Goal: Information Seeking & Learning: Learn about a topic

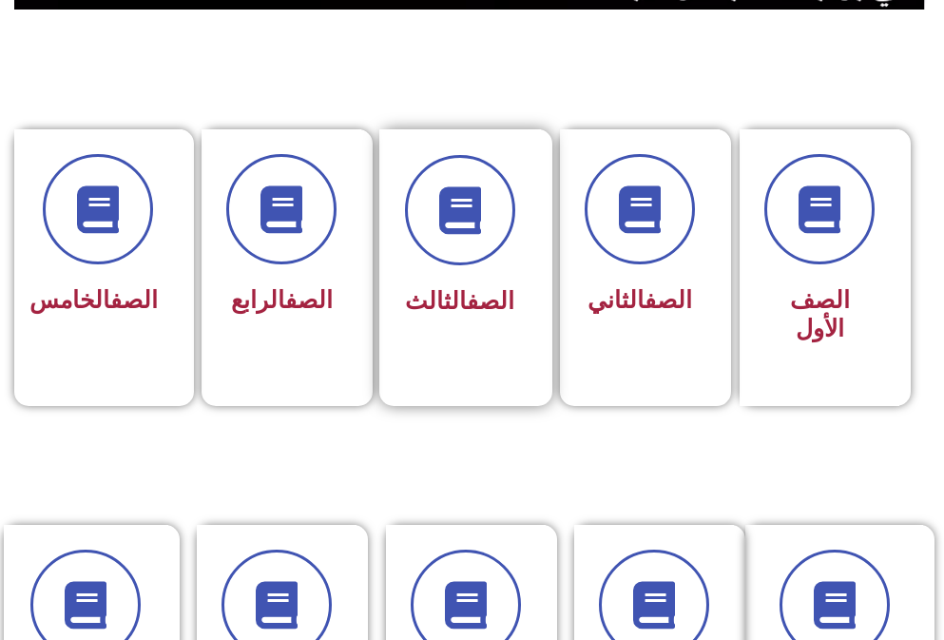
scroll to position [475, 0]
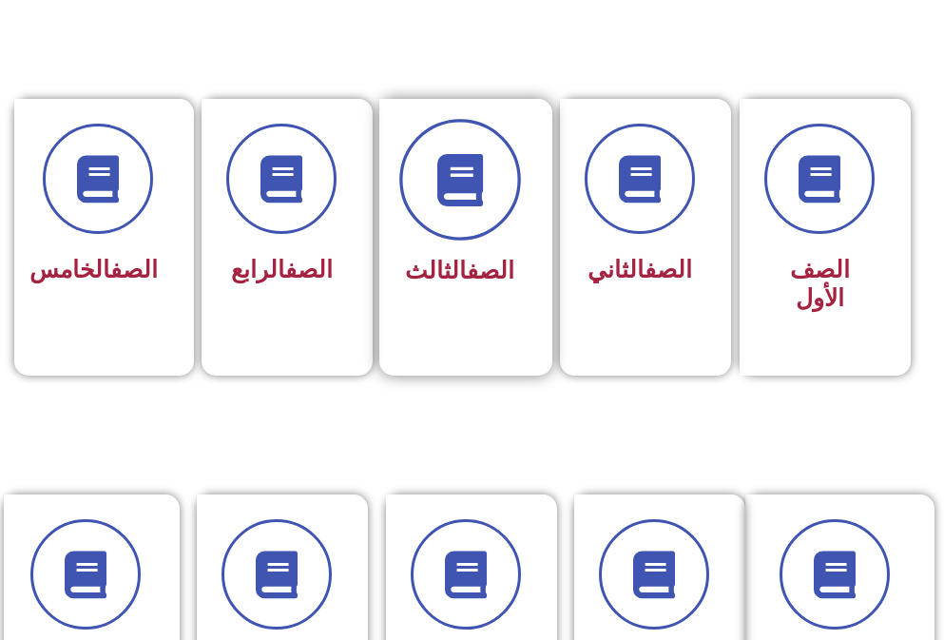
click at [456, 170] on icon at bounding box center [459, 179] width 52 height 52
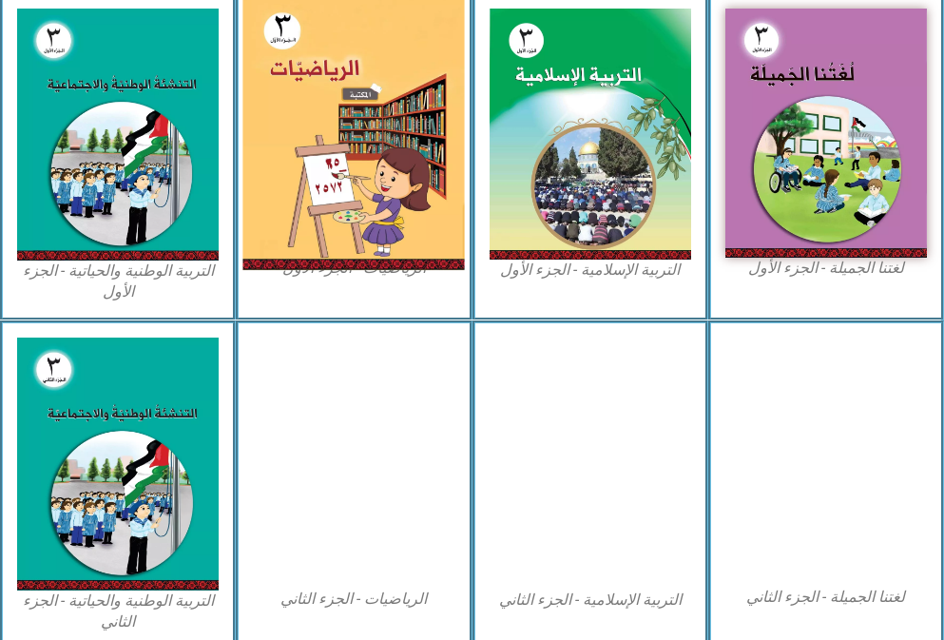
scroll to position [665, 0]
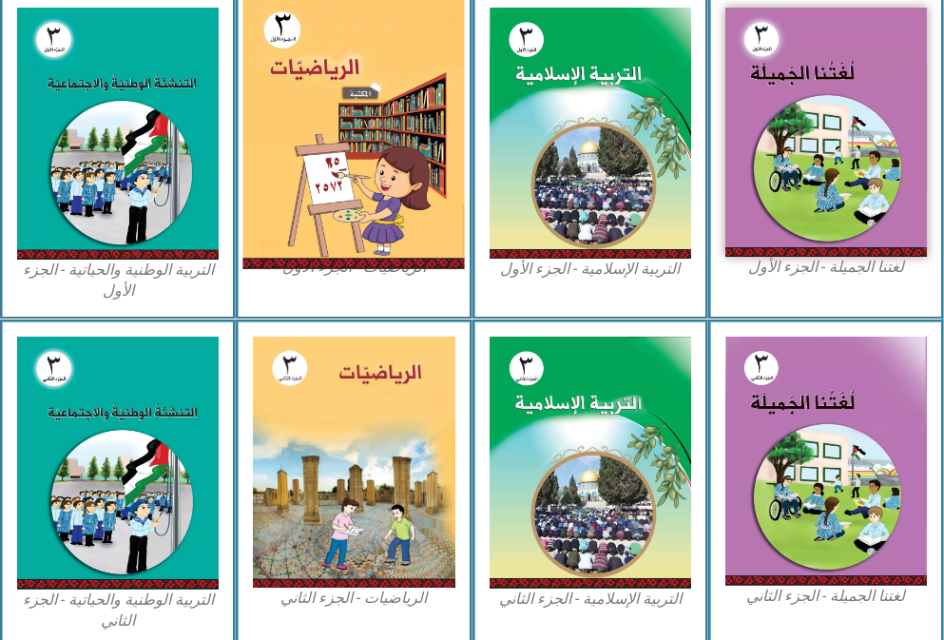
click at [408, 205] on img at bounding box center [353, 132] width 221 height 274
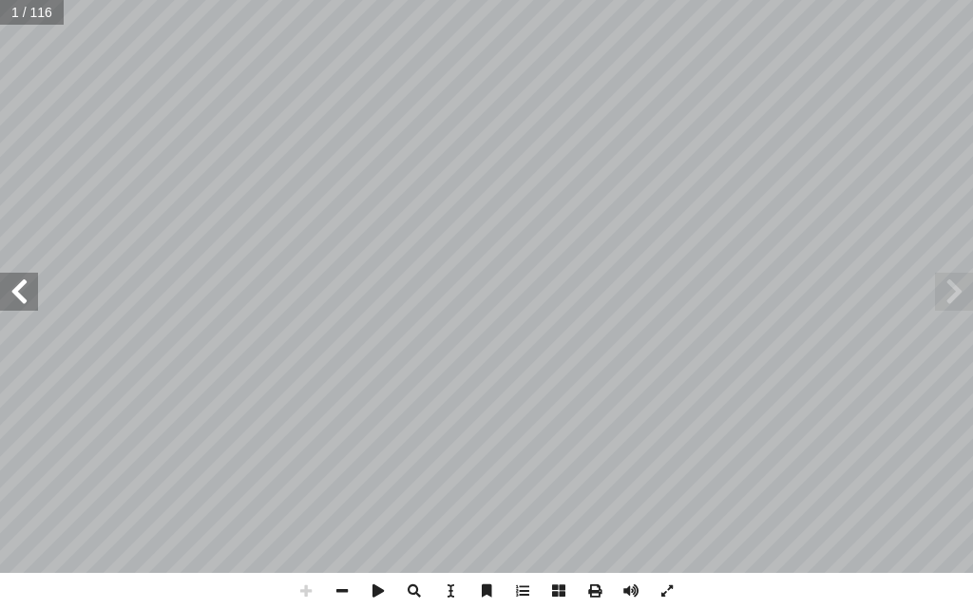
click at [31, 306] on span at bounding box center [19, 292] width 38 height 38
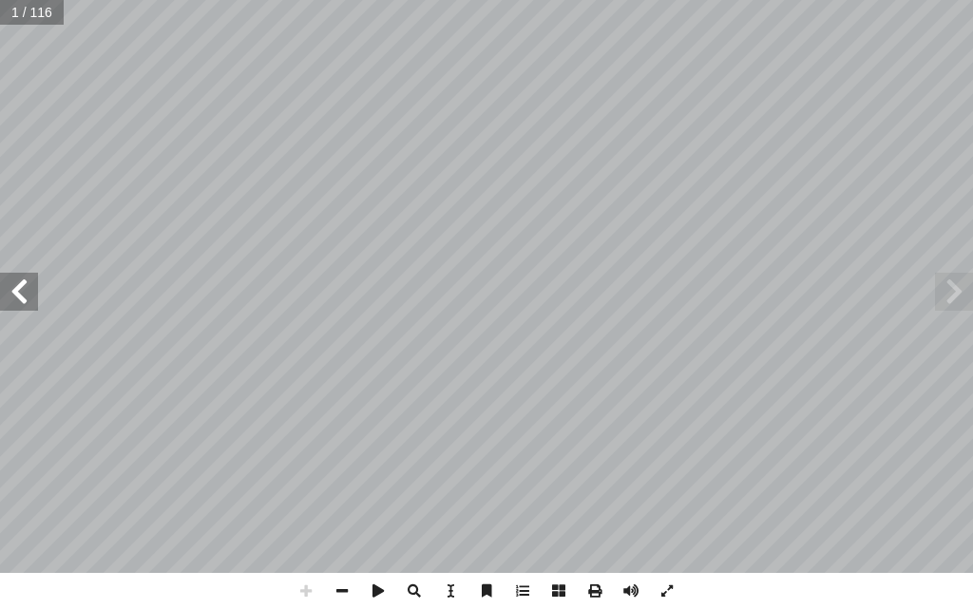
click at [31, 306] on span at bounding box center [19, 292] width 38 height 38
click at [360, 591] on span at bounding box center [378, 591] width 36 height 36
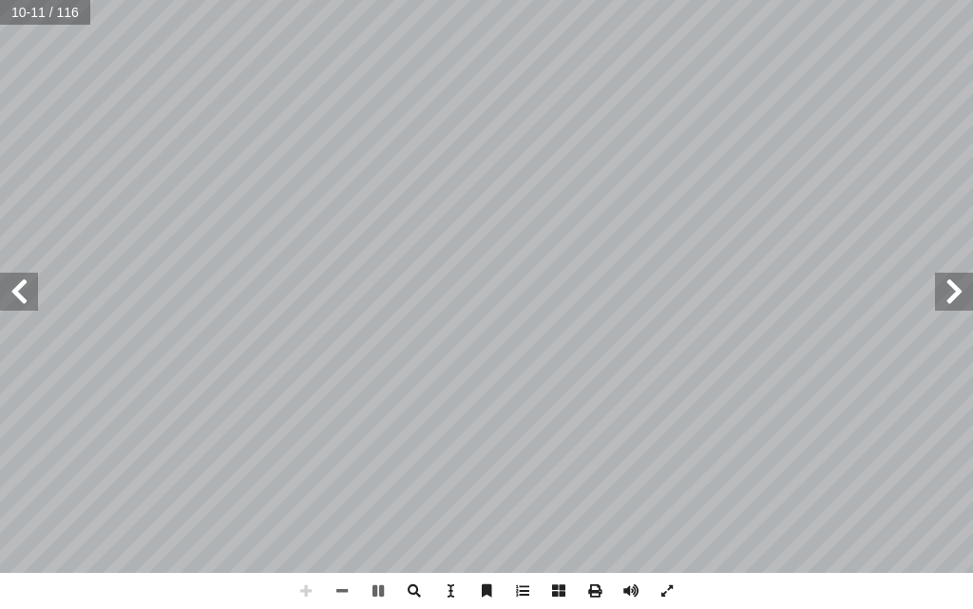
click at [22, 304] on span at bounding box center [19, 292] width 38 height 38
click at [17, 296] on span at bounding box center [19, 292] width 38 height 38
click at [342, 590] on span at bounding box center [342, 591] width 36 height 36
click at [23, 302] on span at bounding box center [19, 292] width 38 height 38
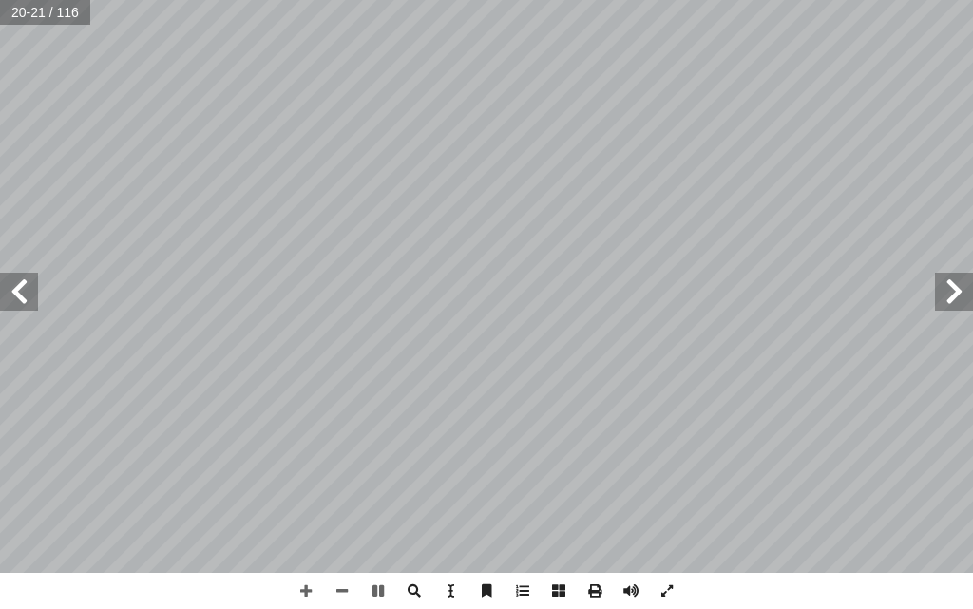
click at [957, 296] on span at bounding box center [954, 292] width 38 height 38
click at [955, 296] on span at bounding box center [954, 292] width 38 height 38
click at [952, 296] on span at bounding box center [954, 292] width 38 height 38
click at [953, 284] on span at bounding box center [954, 292] width 38 height 38
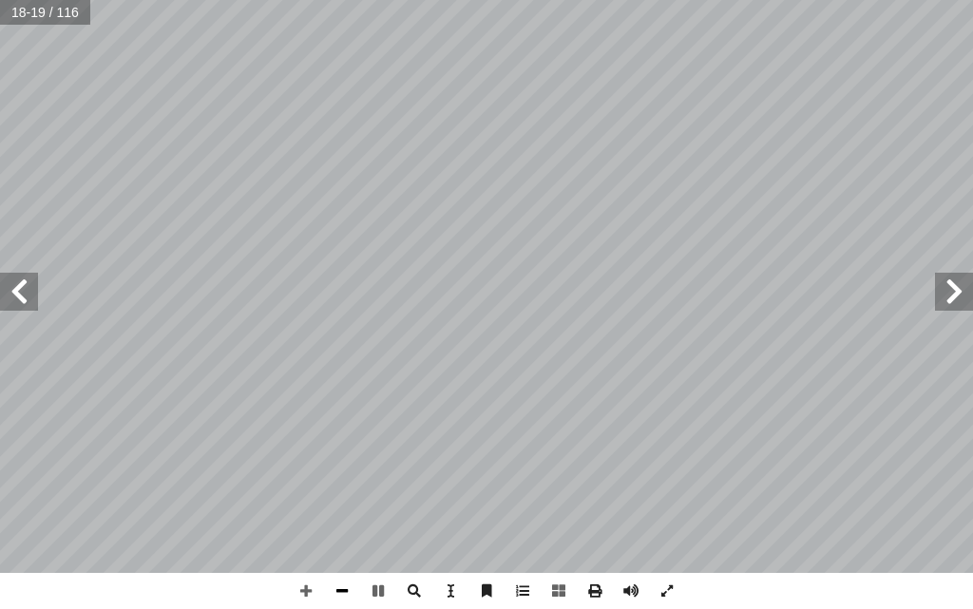
click at [347, 584] on span at bounding box center [342, 591] width 36 height 36
click at [372, 588] on span at bounding box center [378, 591] width 36 height 36
click at [955, 299] on span at bounding box center [954, 292] width 38 height 38
click at [953, 293] on span at bounding box center [954, 292] width 38 height 38
click at [307, 583] on span at bounding box center [306, 591] width 36 height 36
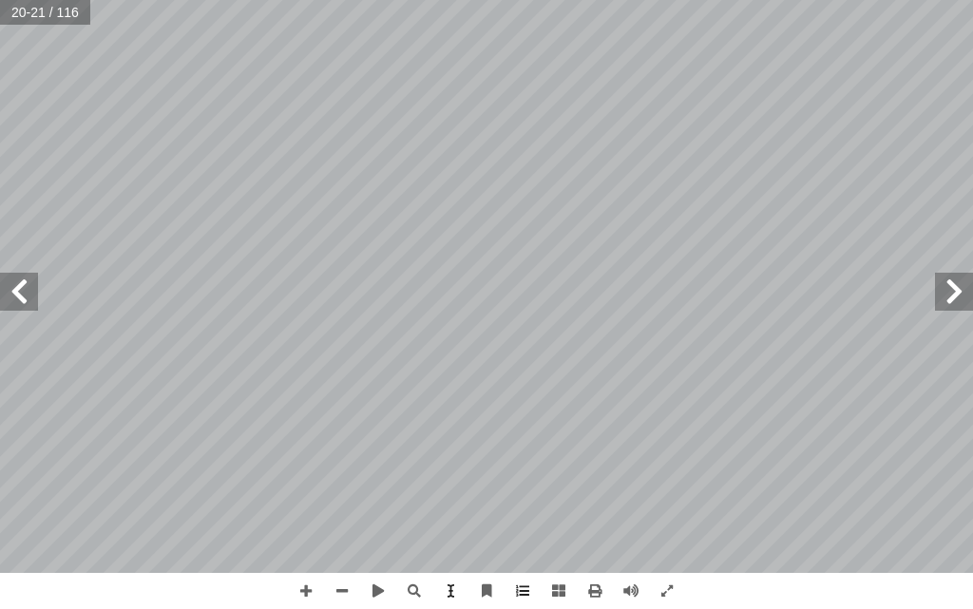
click at [957, 300] on span at bounding box center [954, 292] width 38 height 38
click at [339, 588] on span at bounding box center [342, 591] width 36 height 36
click at [313, 588] on span at bounding box center [306, 591] width 36 height 36
click at [17, 279] on span at bounding box center [19, 292] width 38 height 38
